Goal: Transaction & Acquisition: Purchase product/service

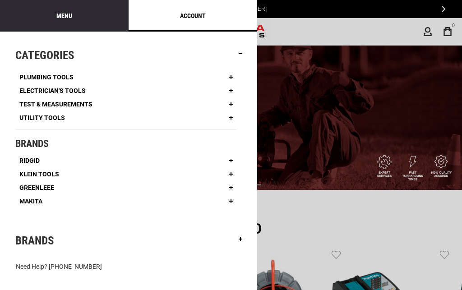
click at [54, 77] on span "Plumbing Tools" at bounding box center [46, 77] width 54 height 6
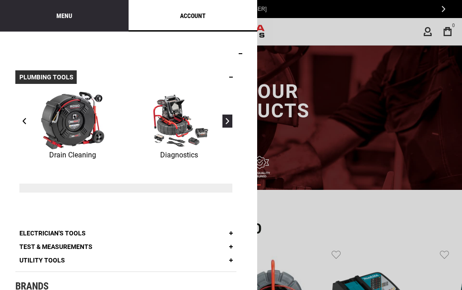
click at [226, 119] on span "›" at bounding box center [228, 121] width 4 height 7
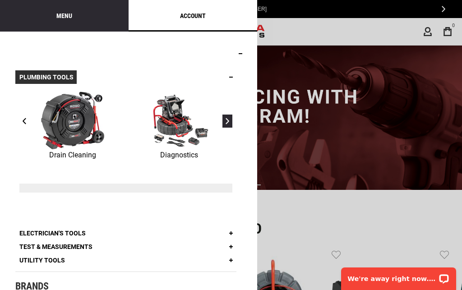
click at [226, 119] on span "›" at bounding box center [228, 121] width 4 height 7
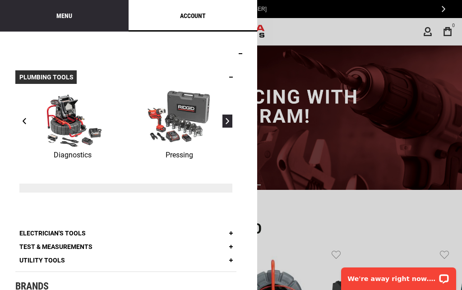
click at [226, 119] on span "›" at bounding box center [228, 121] width 4 height 7
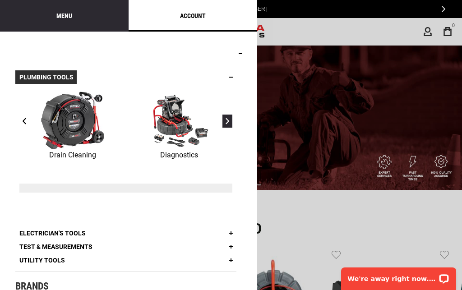
click at [226, 119] on span "›" at bounding box center [228, 121] width 4 height 7
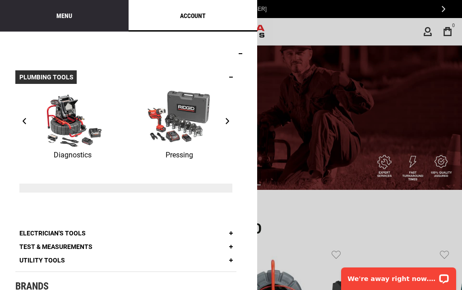
click at [183, 110] on img at bounding box center [179, 120] width 63 height 59
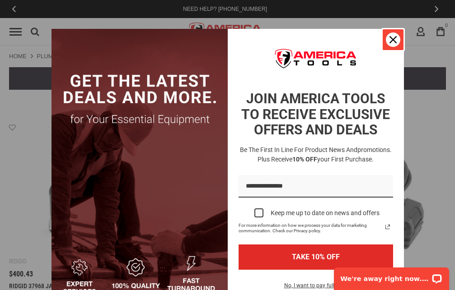
click at [391, 37] on icon "close icon" at bounding box center [392, 39] width 7 height 7
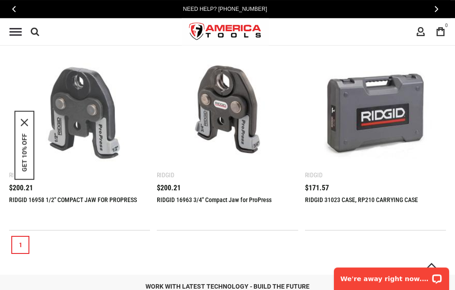
scroll to position [495, 0]
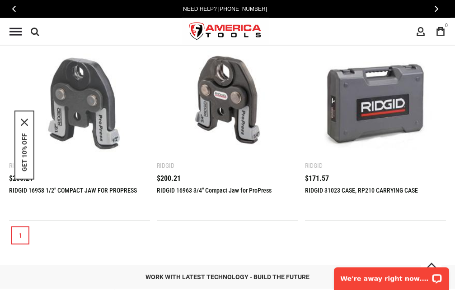
click at [400, 91] on img at bounding box center [375, 98] width 123 height 123
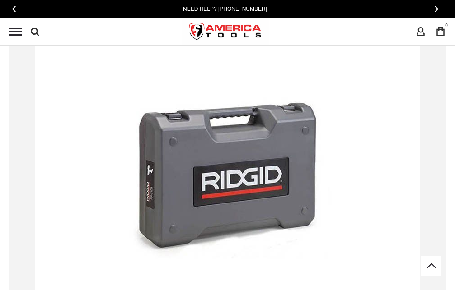
scroll to position [230, 0]
